Goal: Navigation & Orientation: Find specific page/section

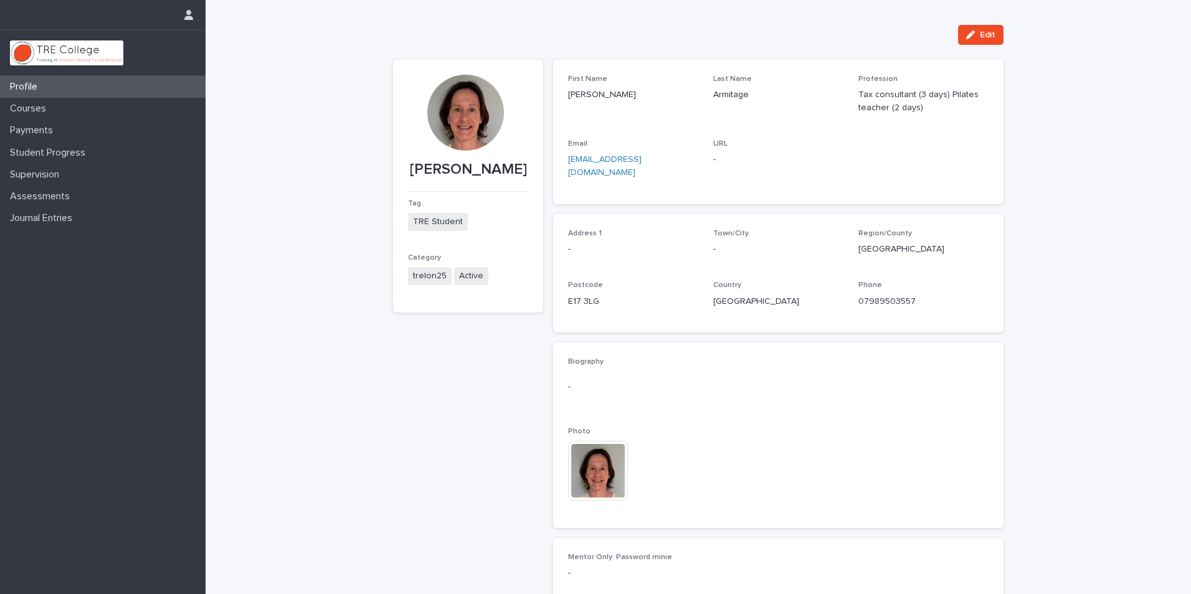
scroll to position [105, 0]
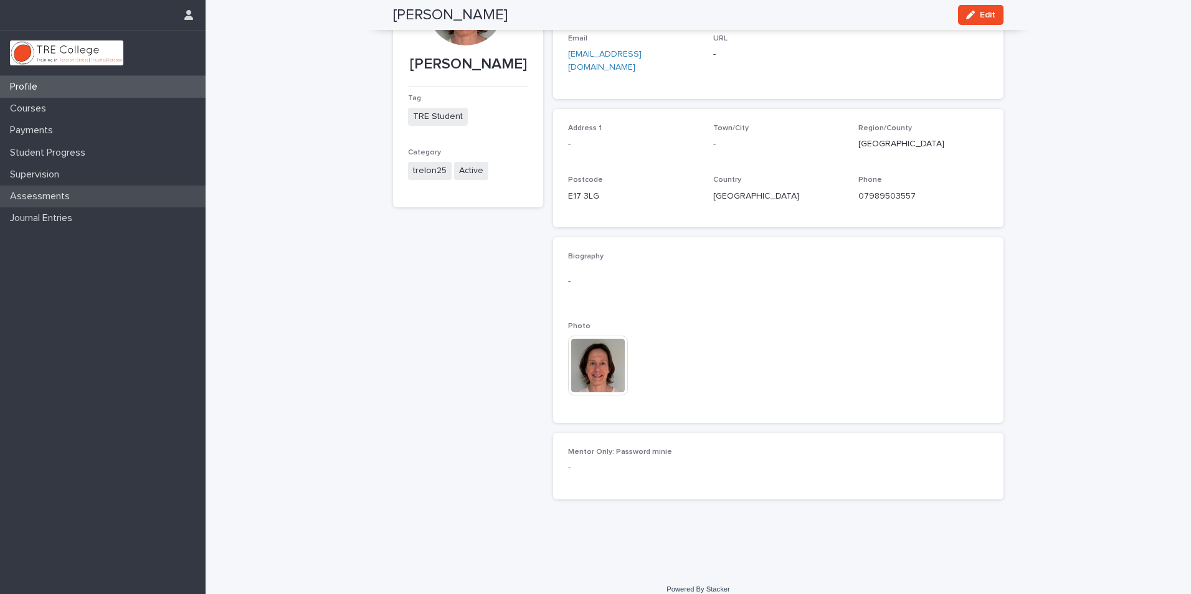
click at [50, 196] on p "Assessments" at bounding box center [42, 197] width 75 height 12
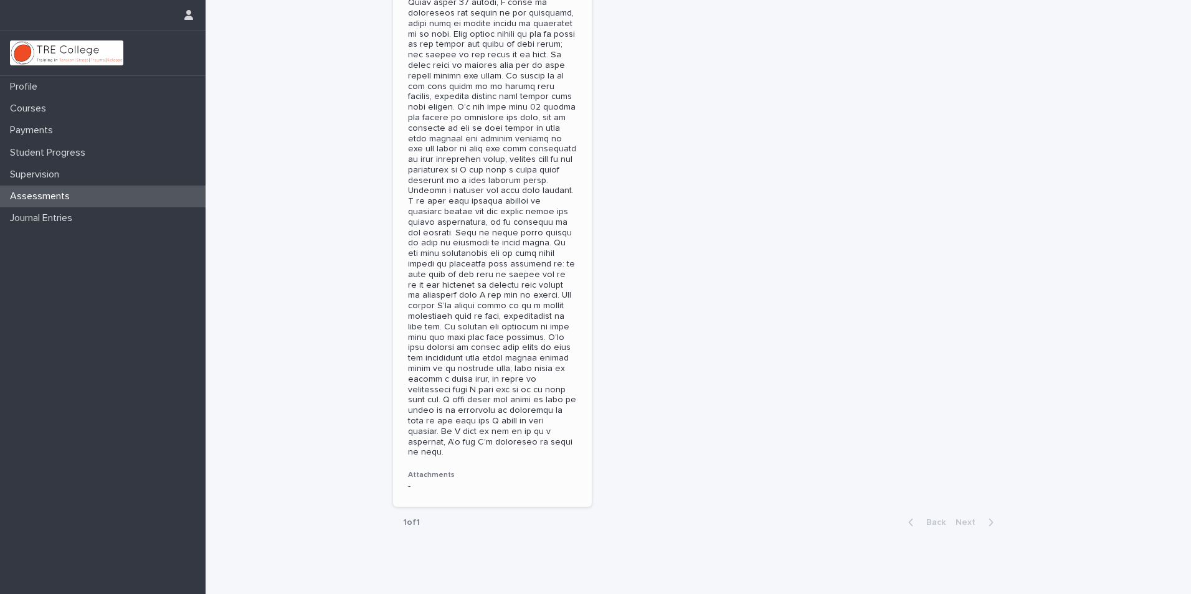
scroll to position [105, 0]
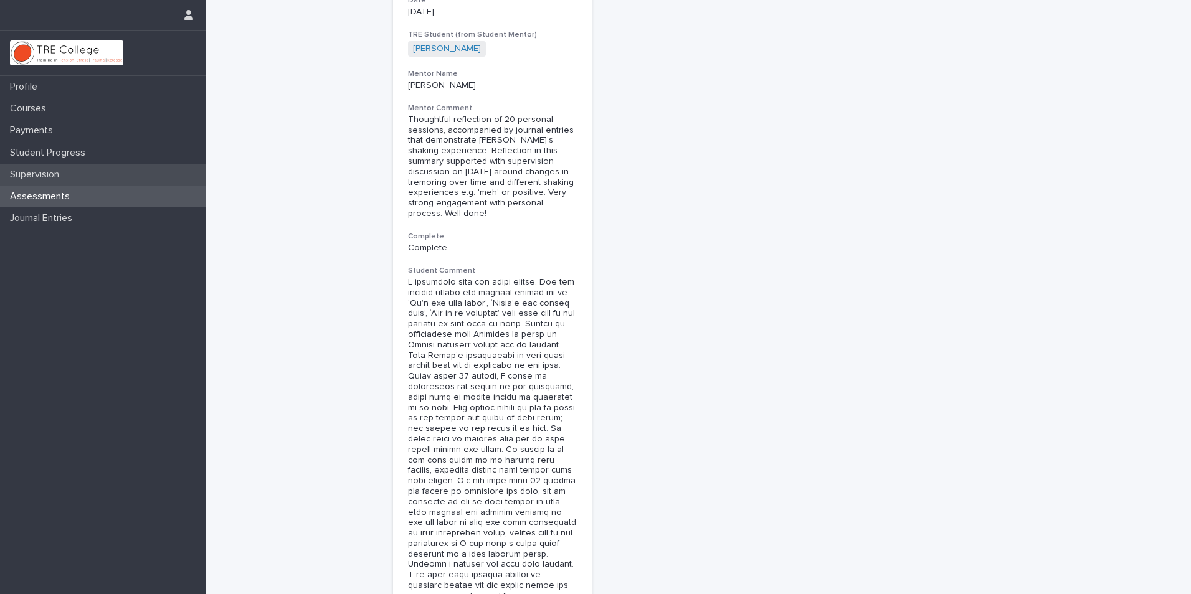
click at [54, 176] on p "Supervision" at bounding box center [37, 175] width 64 height 12
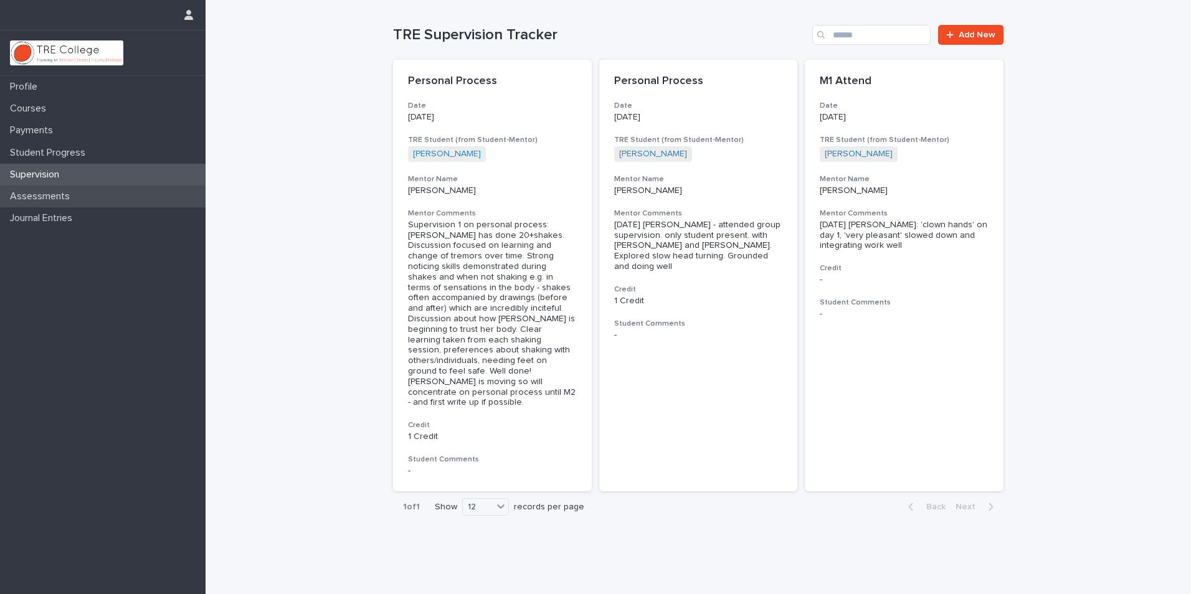
click at [40, 201] on p "Assessments" at bounding box center [42, 197] width 75 height 12
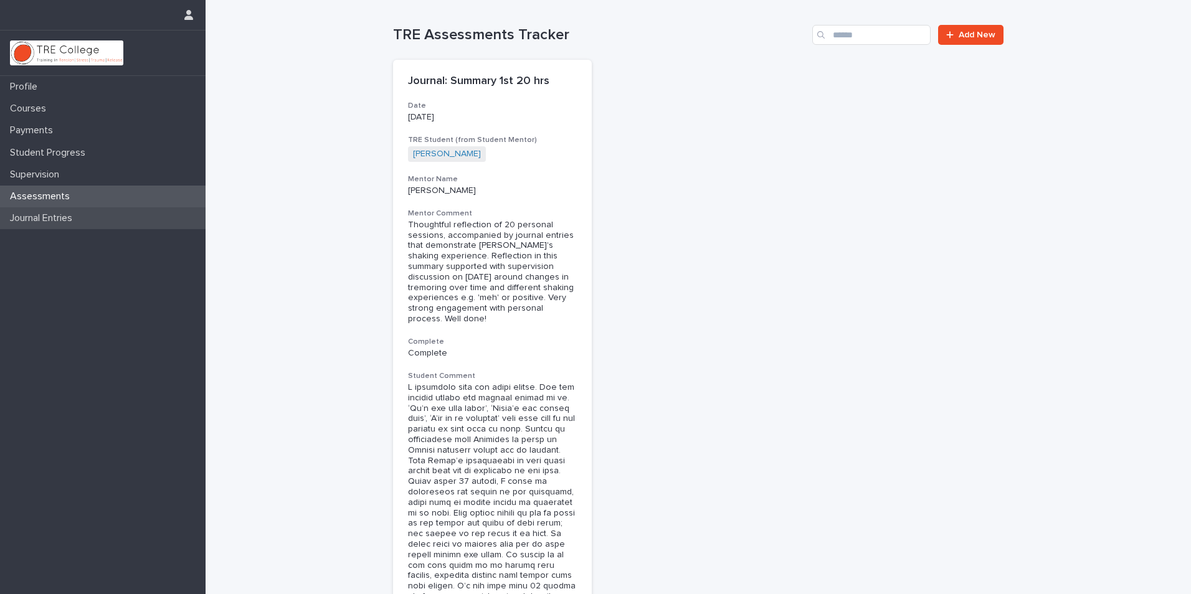
click at [42, 222] on p "Journal Entries" at bounding box center [43, 218] width 77 height 12
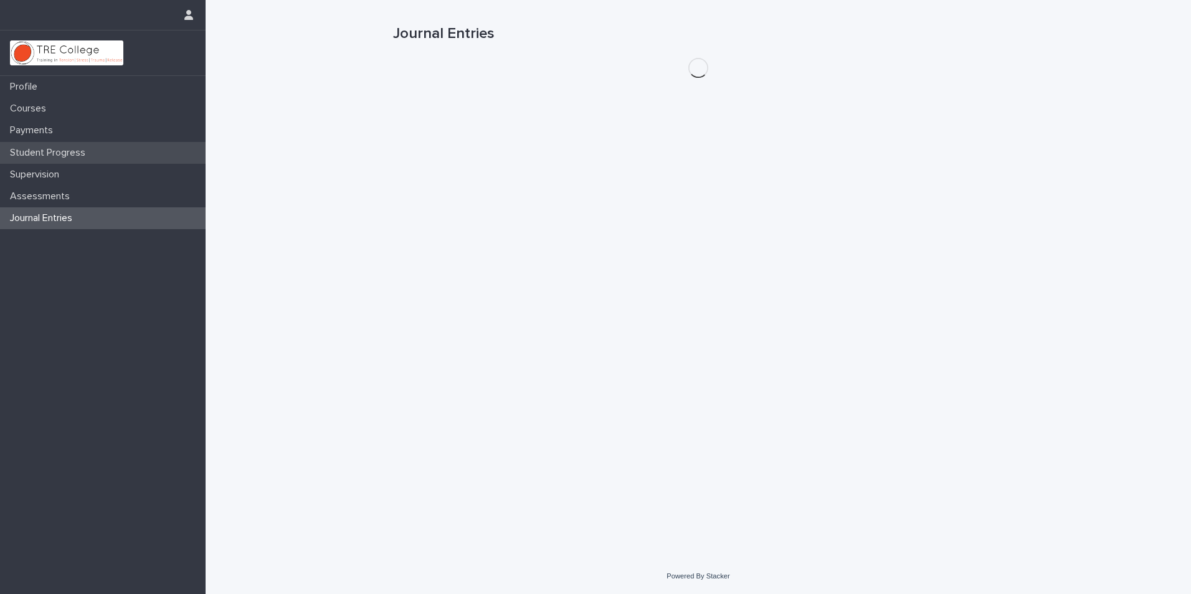
click at [47, 154] on p "Student Progress" at bounding box center [50, 153] width 90 height 12
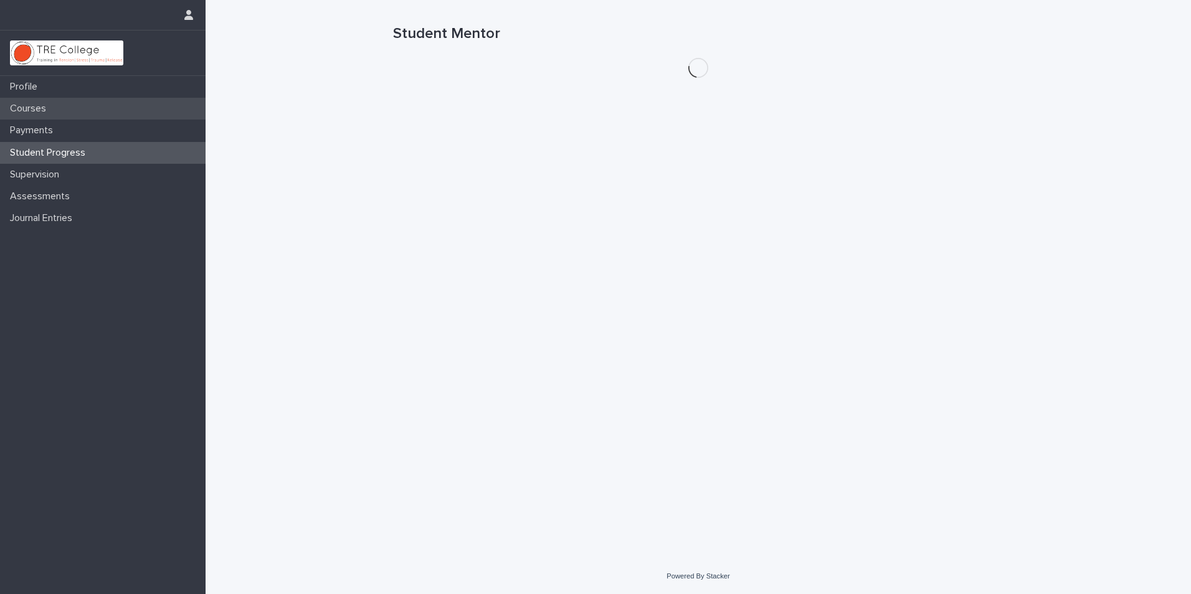
click at [37, 113] on p "Courses" at bounding box center [30, 109] width 51 height 12
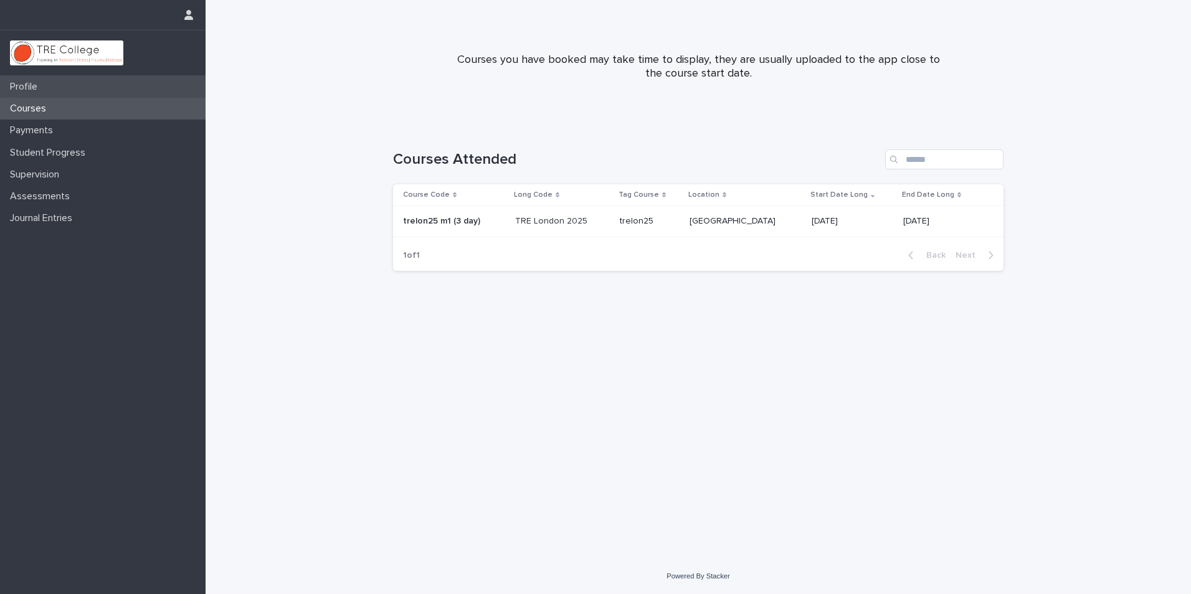
click at [29, 85] on p "Profile" at bounding box center [26, 87] width 42 height 12
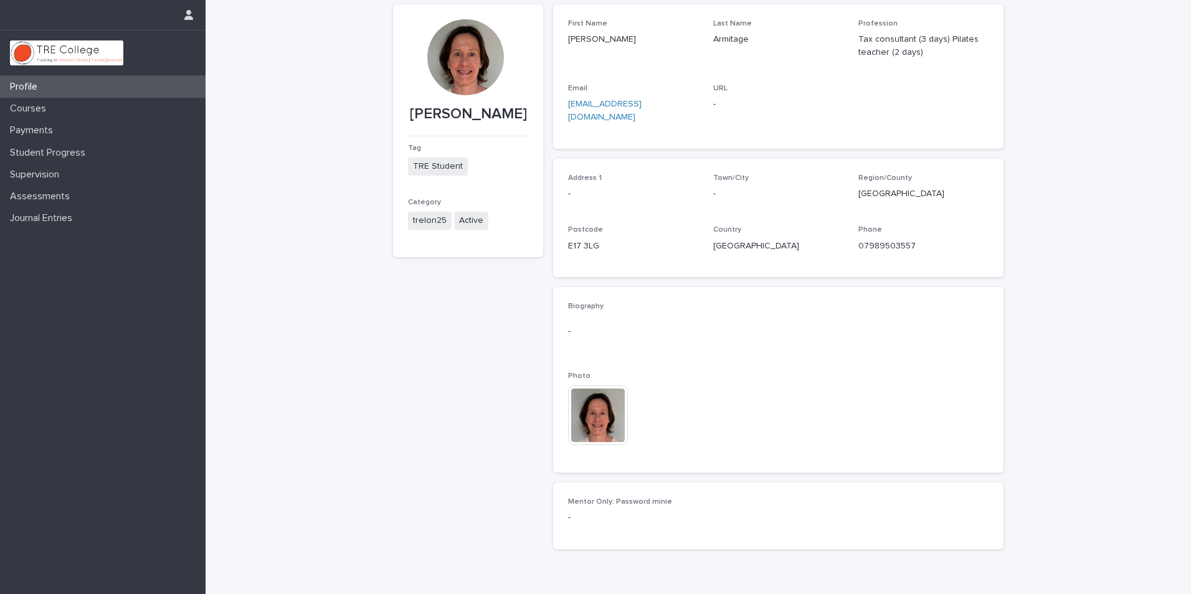
scroll to position [105, 0]
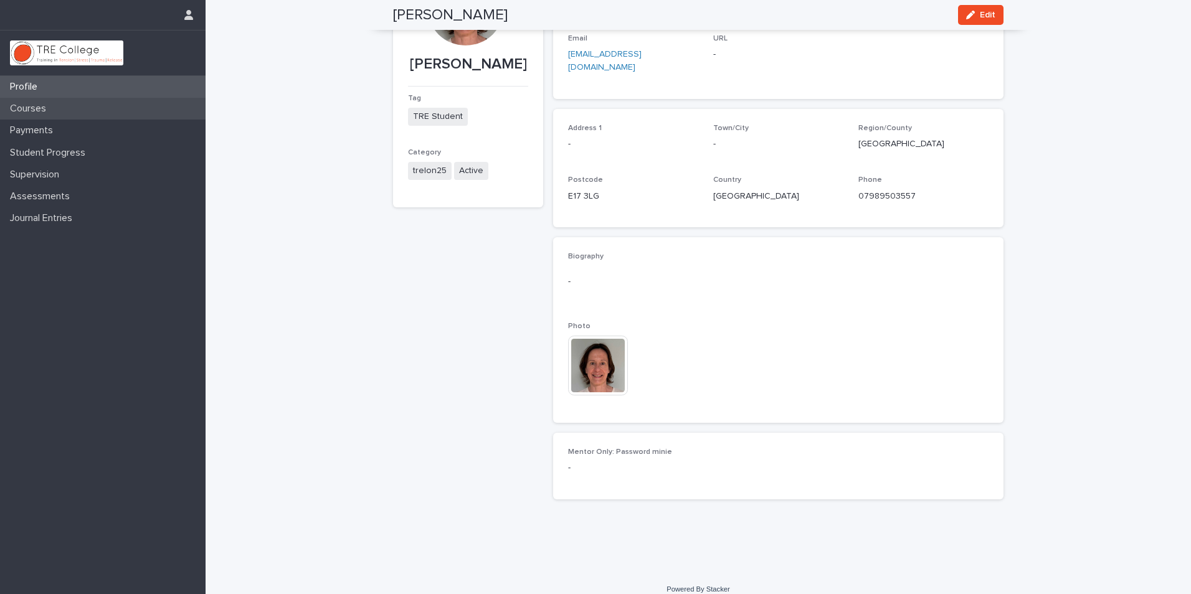
click at [33, 109] on p "Courses" at bounding box center [30, 109] width 51 height 12
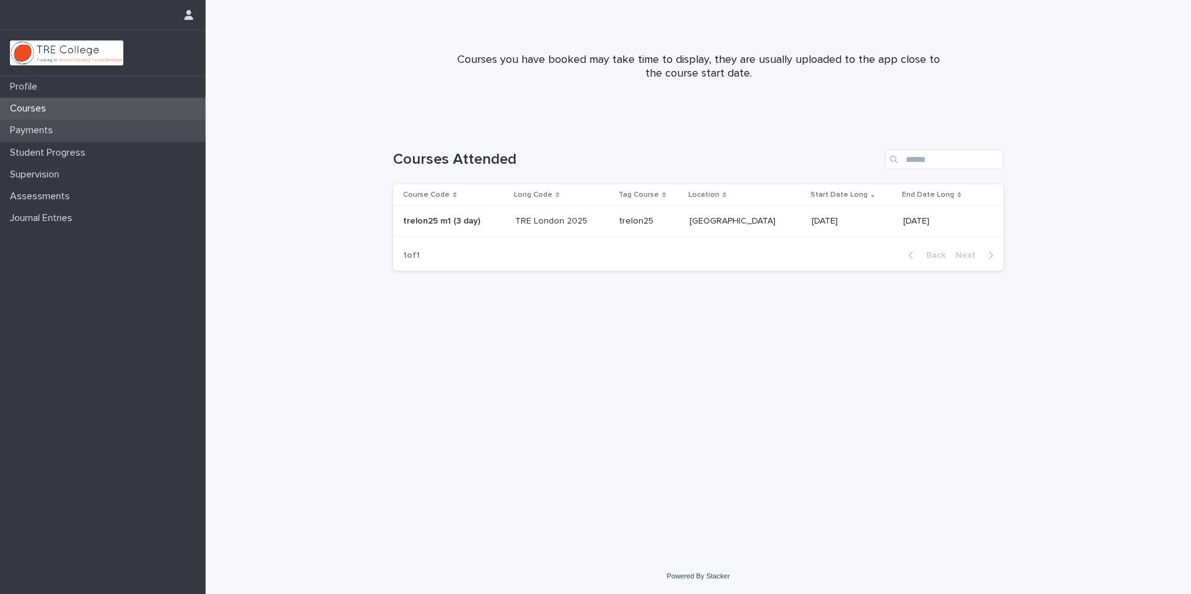
click at [43, 130] on p "Payments" at bounding box center [34, 131] width 58 height 12
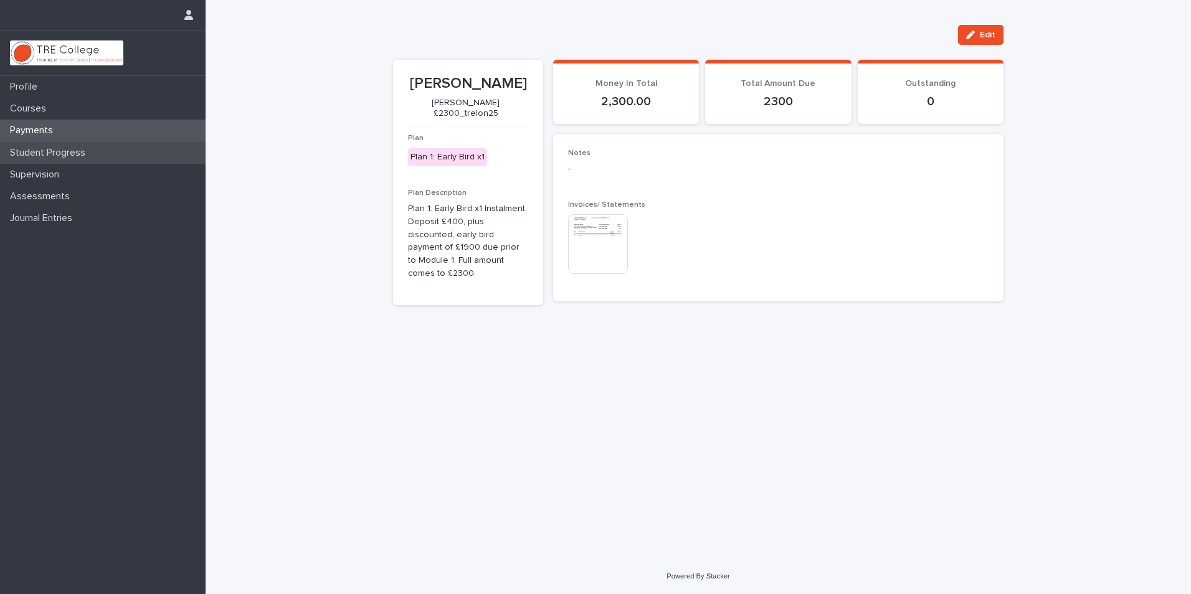
click at [69, 151] on p "Student Progress" at bounding box center [50, 153] width 90 height 12
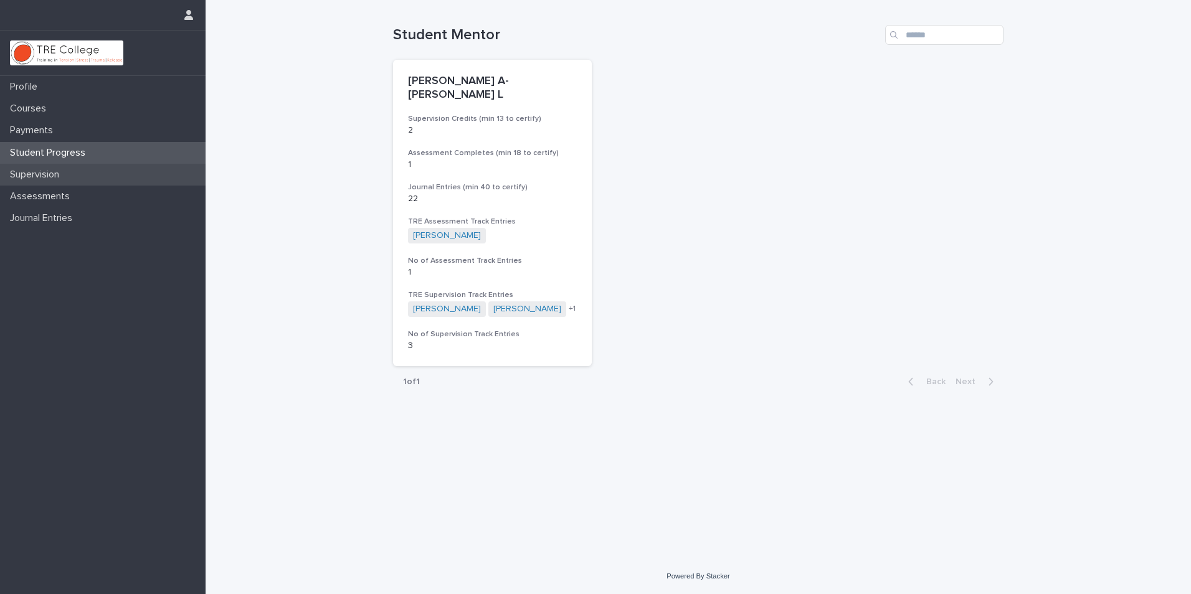
click at [36, 172] on p "Supervision" at bounding box center [37, 175] width 64 height 12
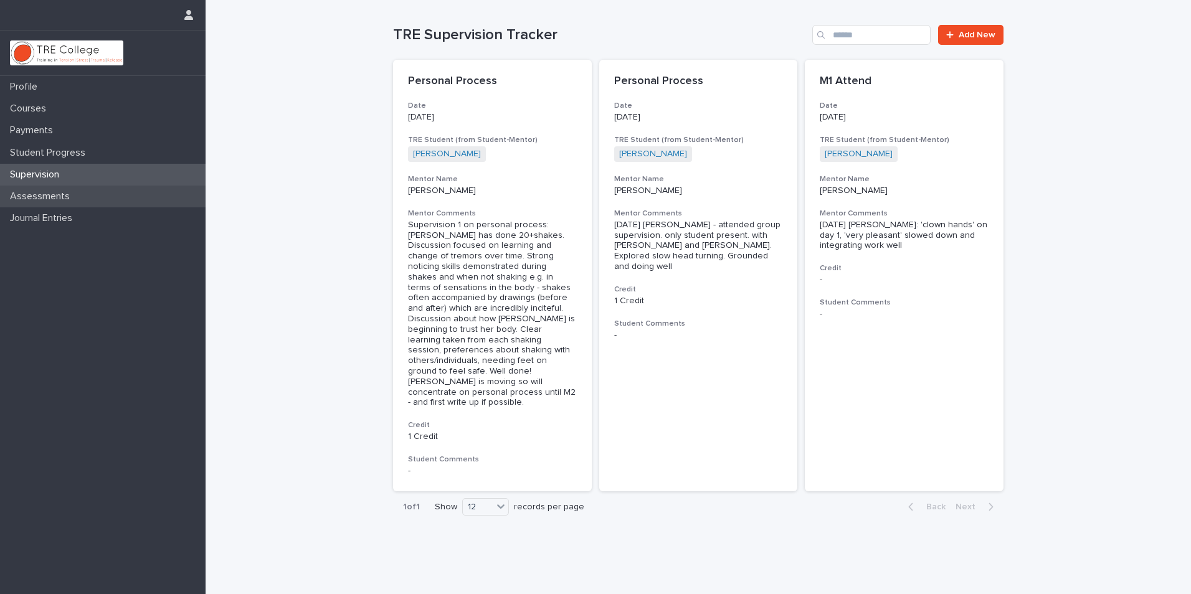
click at [49, 196] on p "Assessments" at bounding box center [42, 197] width 75 height 12
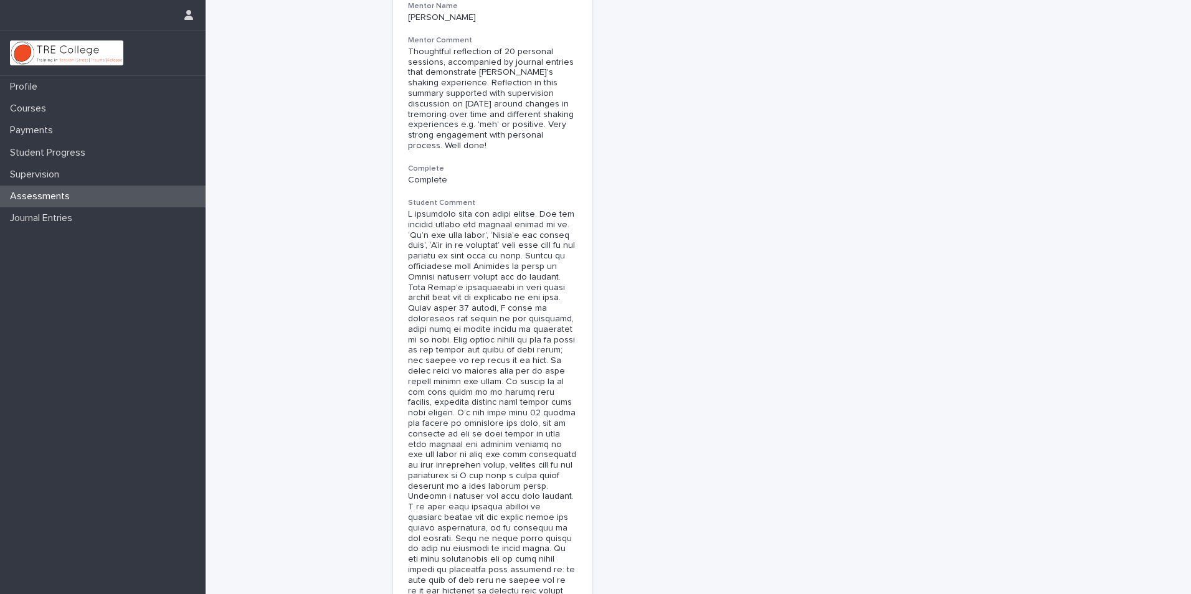
scroll to position [479, 0]
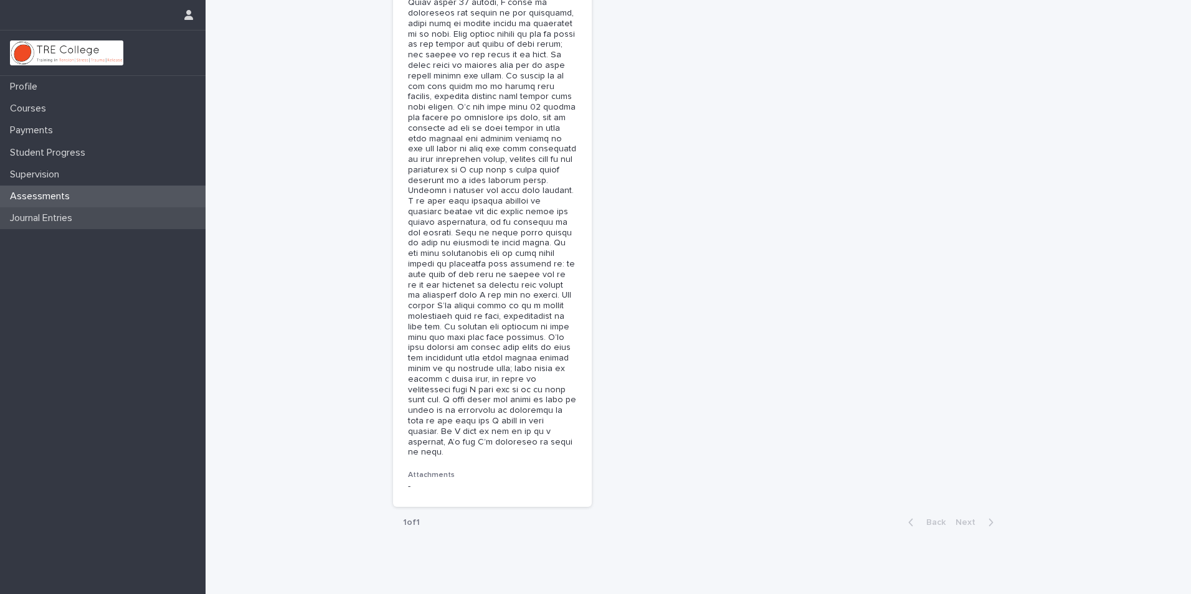
click at [45, 213] on p "Journal Entries" at bounding box center [43, 218] width 77 height 12
